Goal: Complete application form

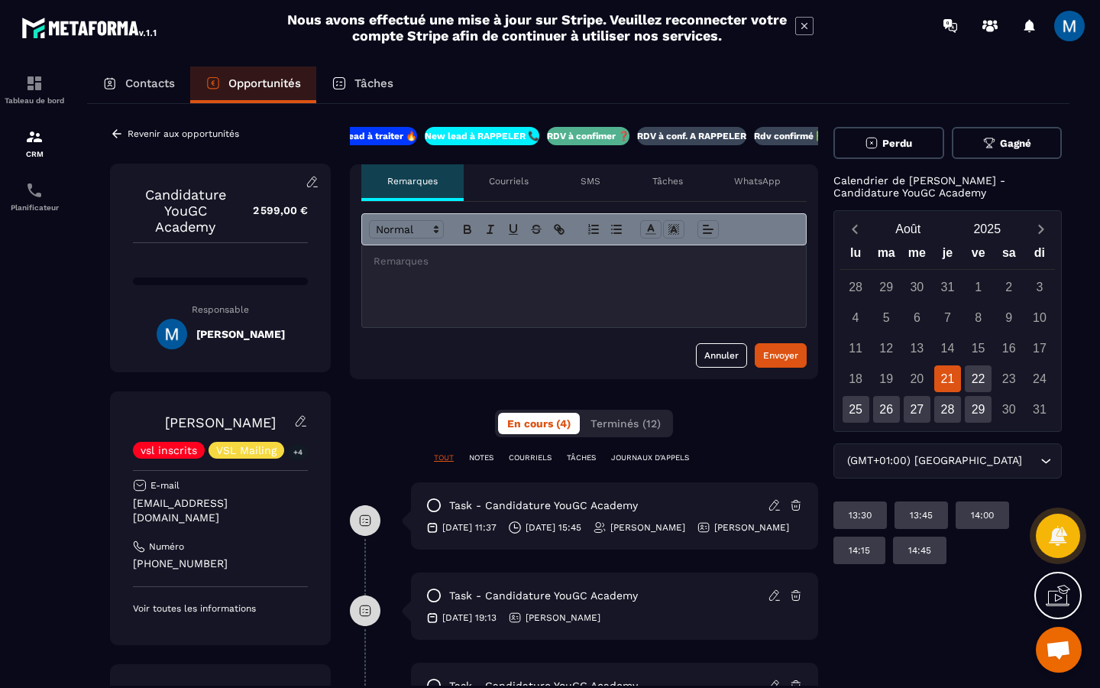
click at [471, 277] on div at bounding box center [584, 286] width 444 height 82
click at [797, 353] on div "Envoyer" at bounding box center [780, 355] width 35 height 15
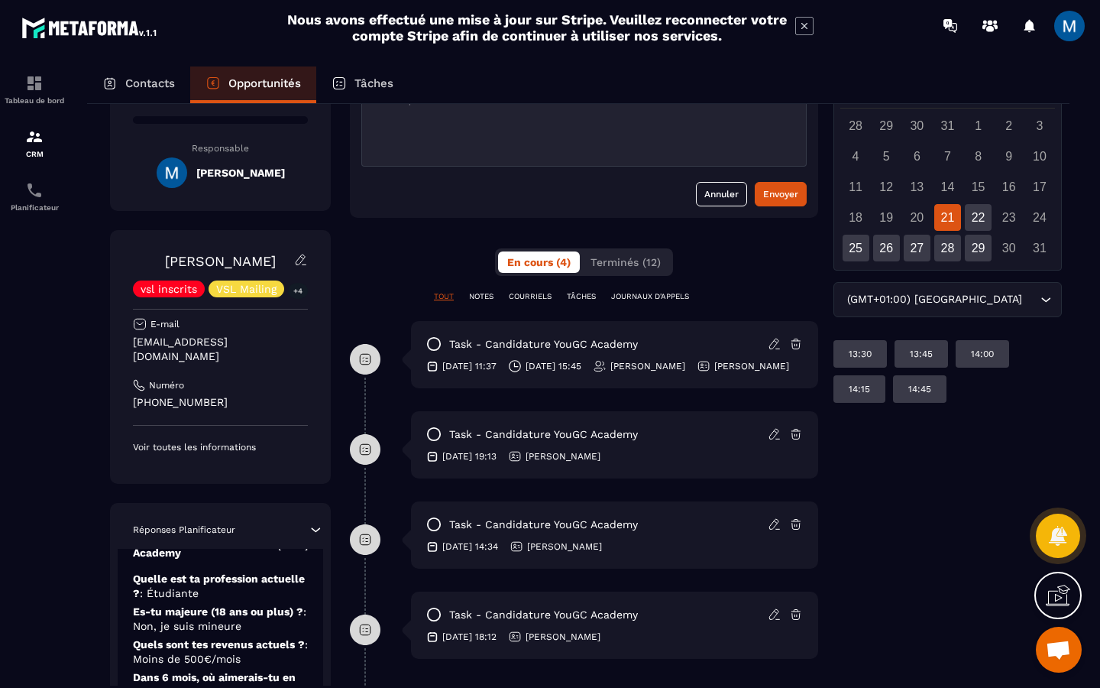
scroll to position [129, 0]
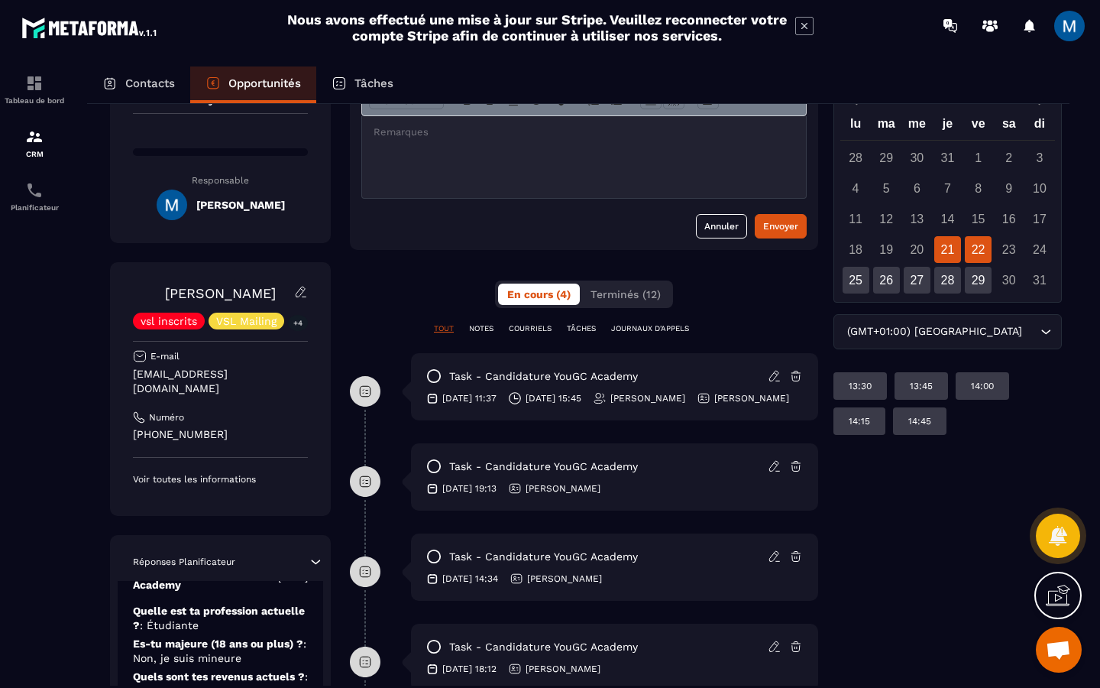
click at [976, 254] on div "22" at bounding box center [978, 249] width 27 height 27
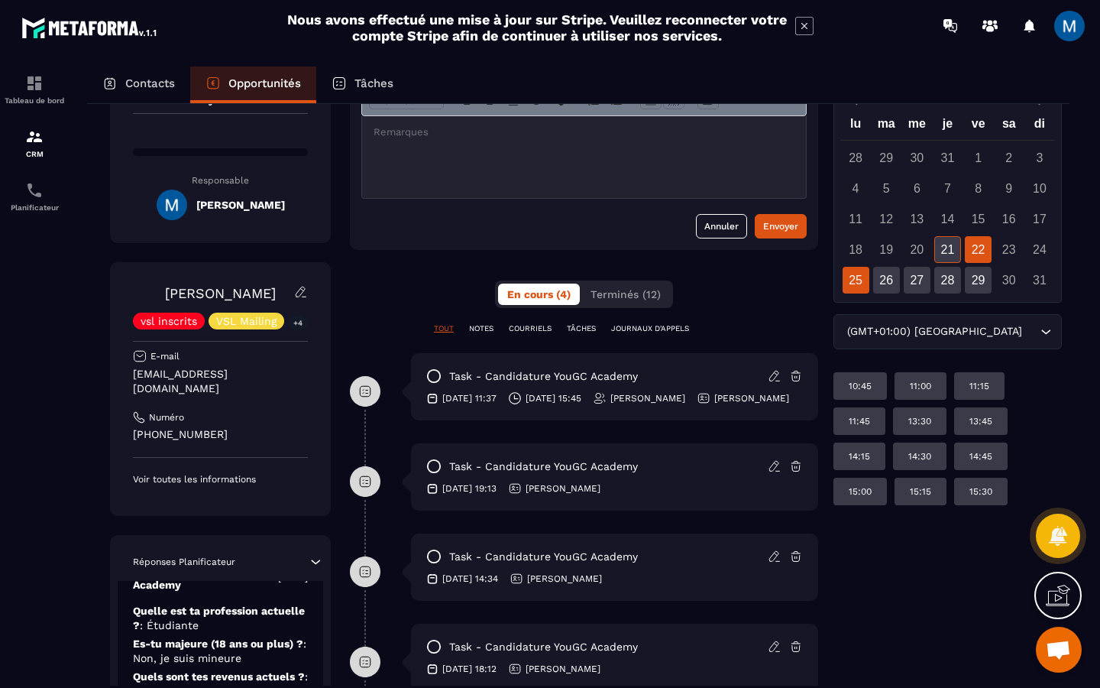
click at [859, 279] on div "25" at bounding box center [856, 280] width 27 height 27
click at [879, 279] on div "26" at bounding box center [886, 280] width 27 height 27
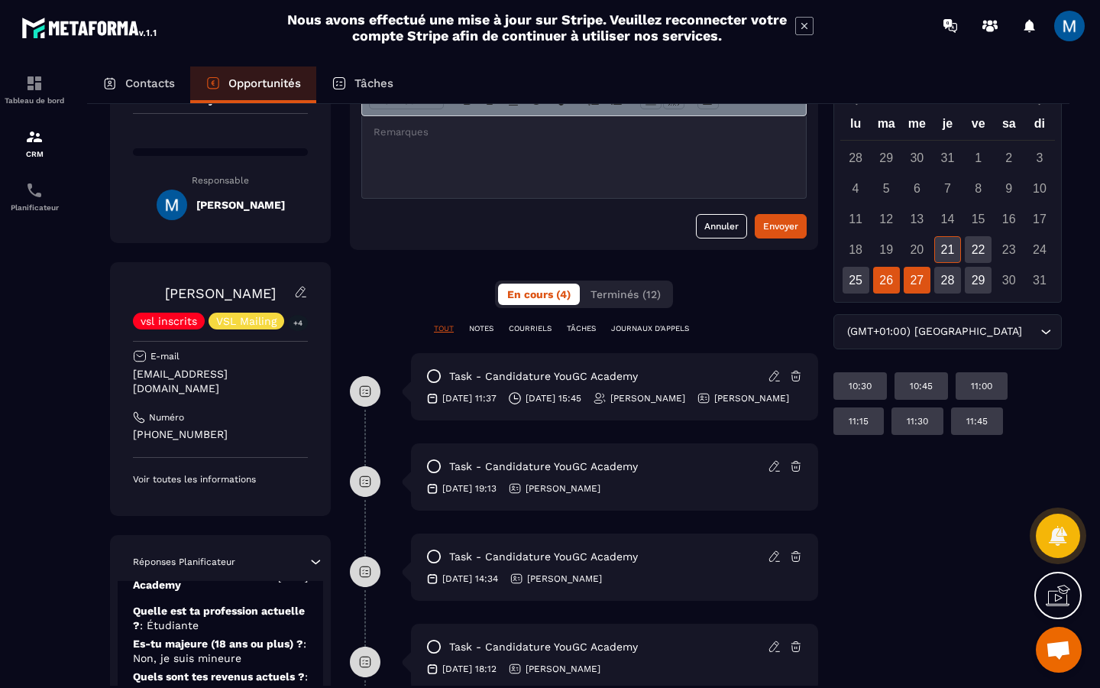
click at [920, 284] on div "27" at bounding box center [917, 280] width 27 height 27
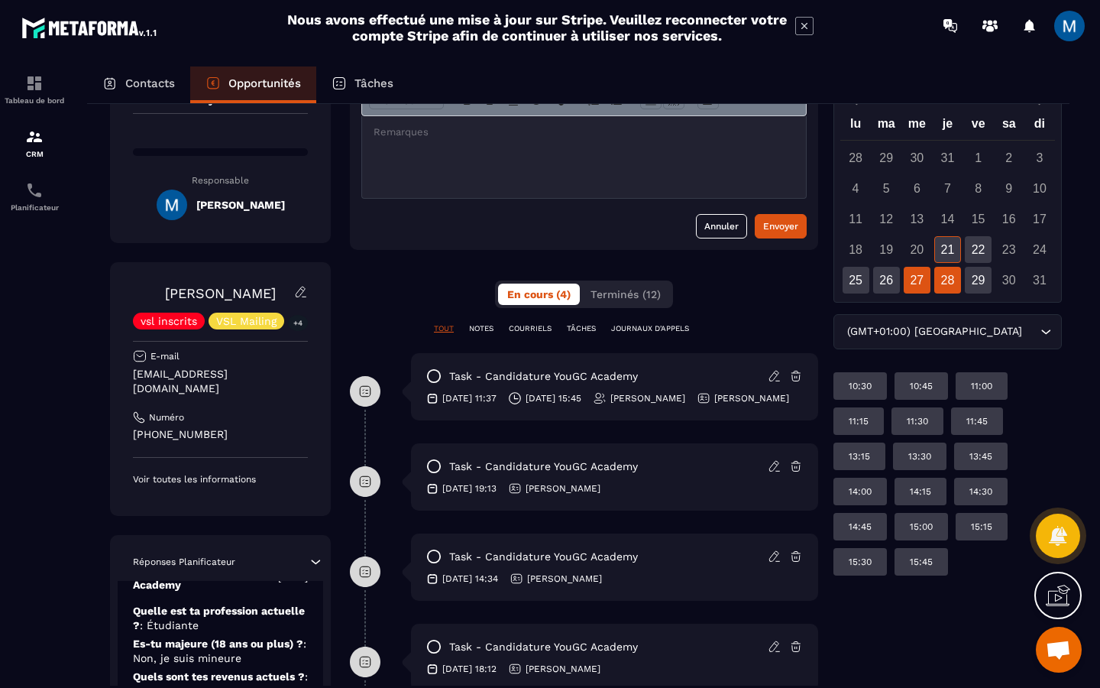
click at [941, 284] on div "28" at bounding box center [947, 280] width 27 height 27
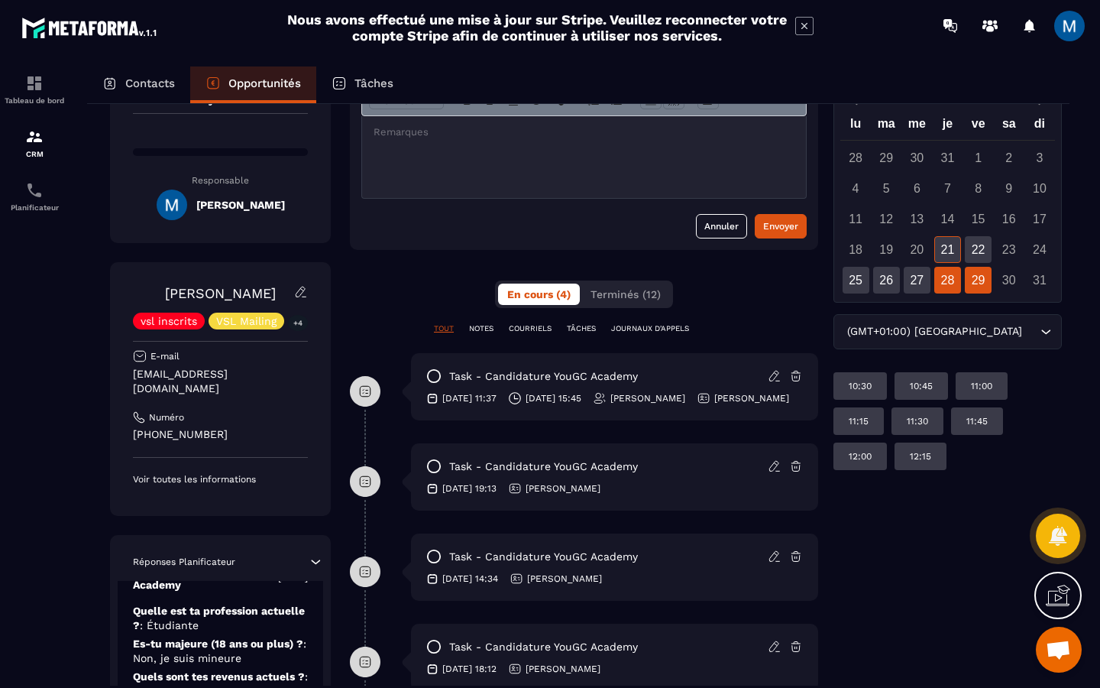
click at [965, 284] on div "29" at bounding box center [978, 280] width 27 height 27
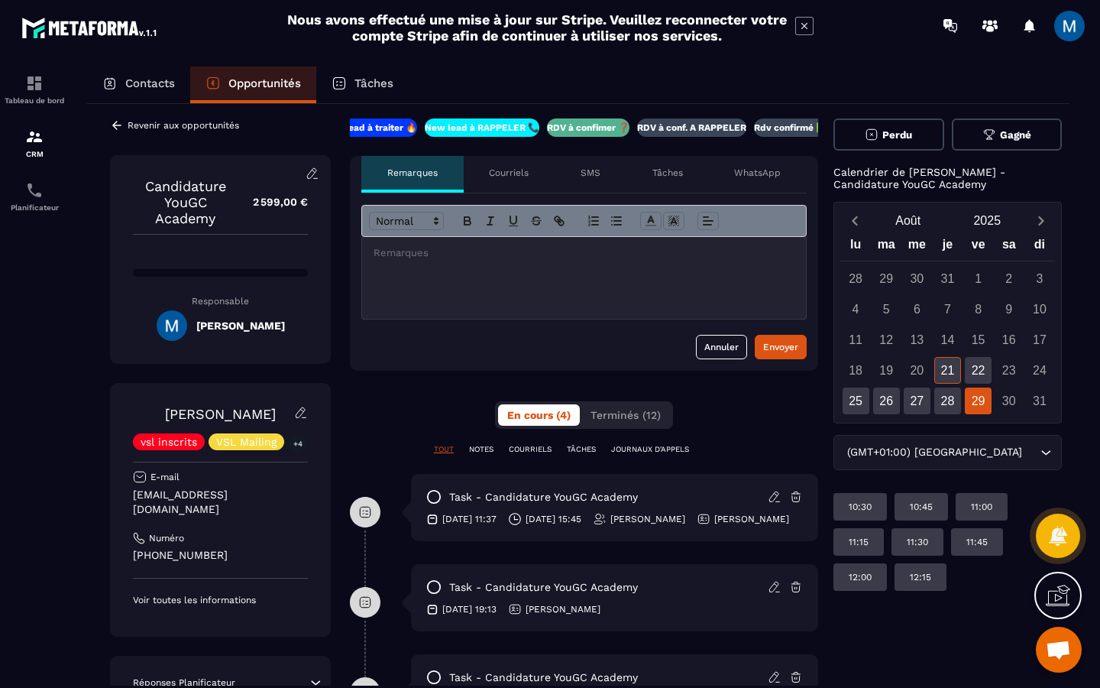
scroll to position [0, 0]
